Goal: Information Seeking & Learning: Understand process/instructions

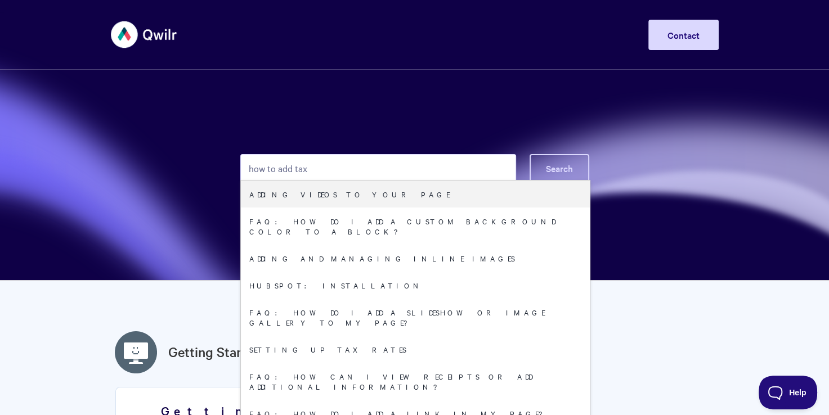
type input "how to add tax"
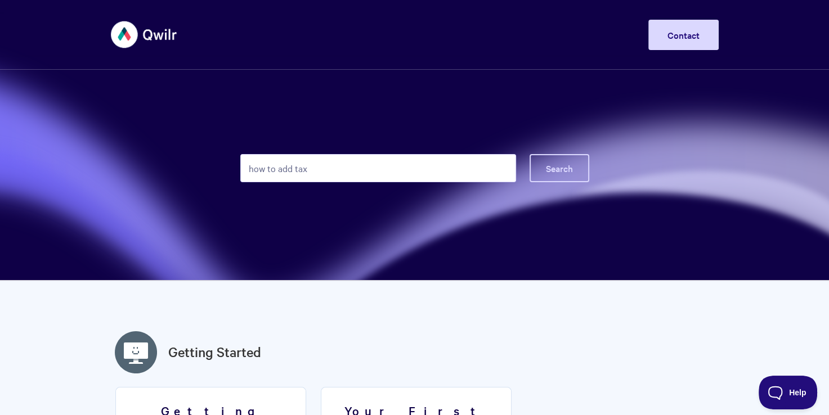
click at [576, 168] on button "Search" at bounding box center [560, 168] width 60 height 28
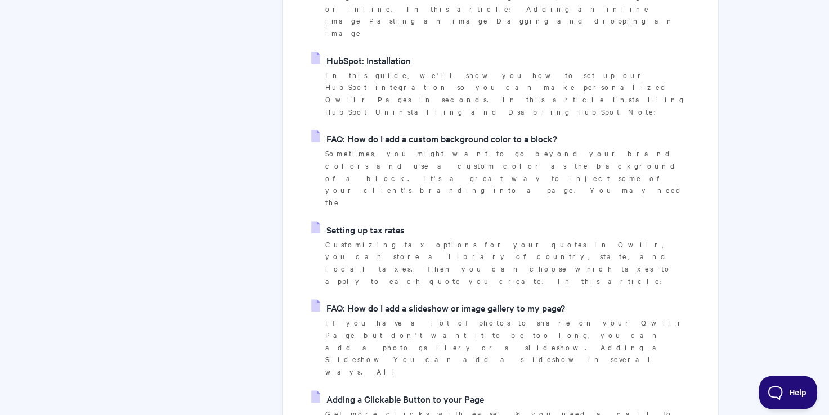
scroll to position [394, 0]
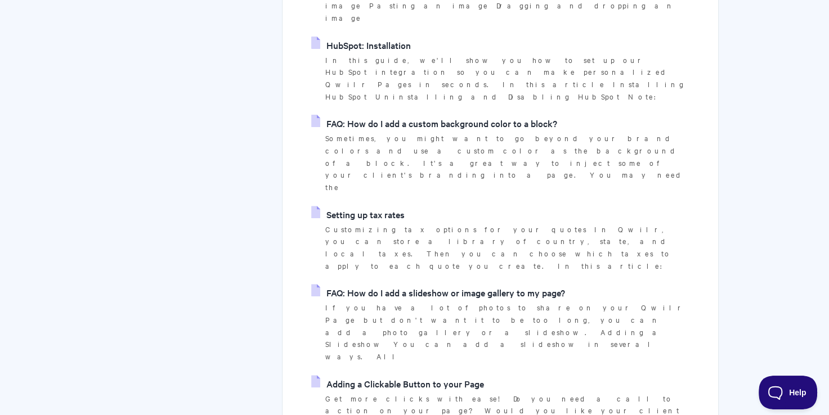
click at [314, 210] on icon at bounding box center [318, 214] width 15 height 9
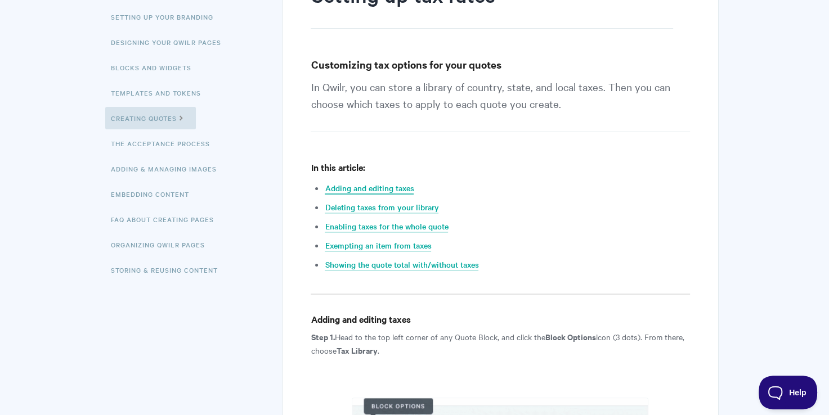
click at [405, 188] on link "Adding and editing taxes" at bounding box center [369, 188] width 89 height 12
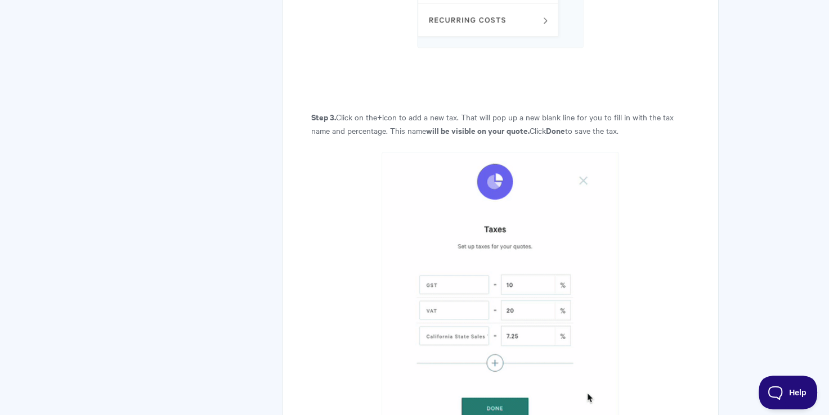
scroll to position [1464, 0]
